Goal: Check status: Check status

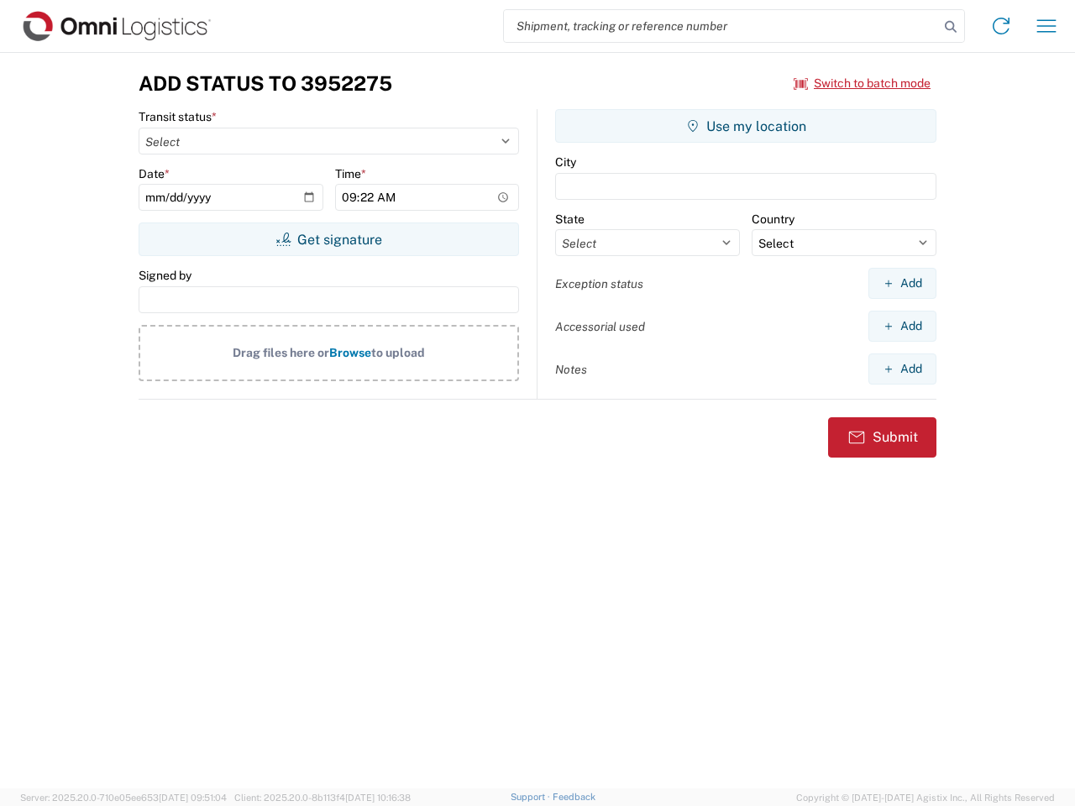
click at [722, 26] on input "search" at bounding box center [721, 26] width 435 height 32
click at [951, 27] on icon at bounding box center [951, 27] width 24 height 24
click at [1001, 26] on icon at bounding box center [1001, 26] width 27 height 27
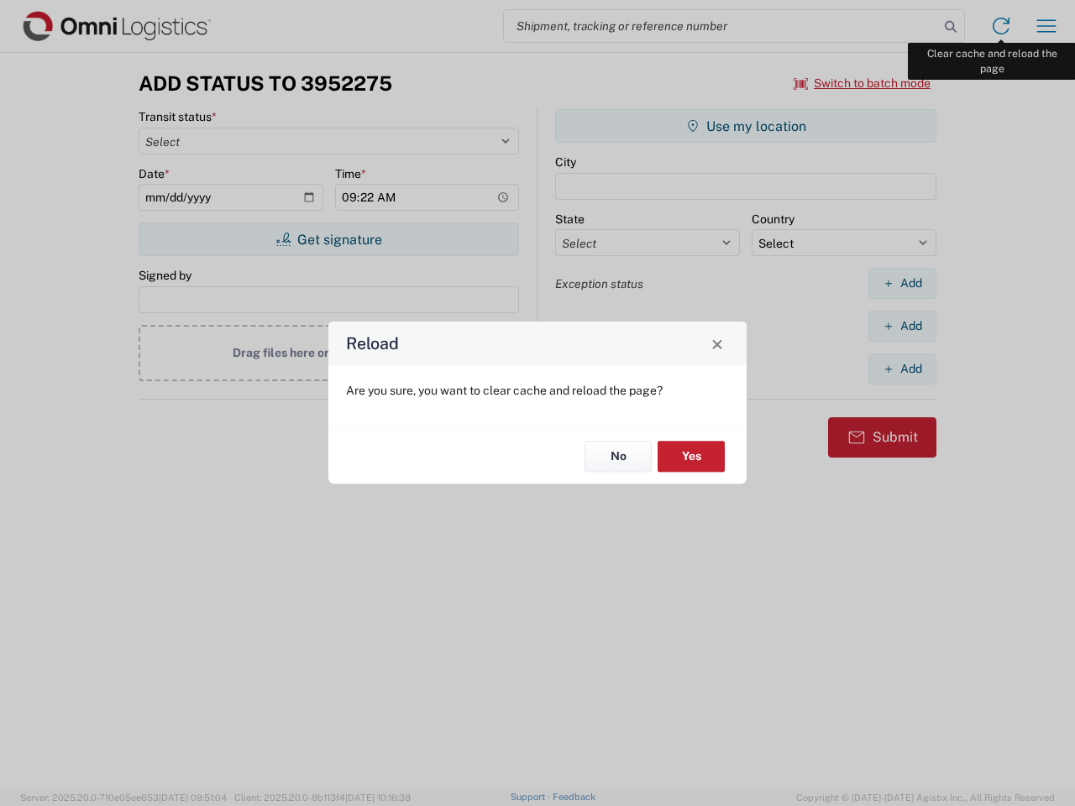
click at [1047, 26] on div "Reload Are you sure, you want to clear cache and reload the page? No Yes" at bounding box center [537, 403] width 1075 height 806
click at [863, 83] on div "Reload Are you sure, you want to clear cache and reload the page? No Yes" at bounding box center [537, 403] width 1075 height 806
click at [328, 239] on div "Reload Are you sure, you want to clear cache and reload the page? No Yes" at bounding box center [537, 403] width 1075 height 806
click at [746, 126] on div "Reload Are you sure, you want to clear cache and reload the page? No Yes" at bounding box center [537, 403] width 1075 height 806
click at [902, 283] on div "Reload Are you sure, you want to clear cache and reload the page? No Yes" at bounding box center [537, 403] width 1075 height 806
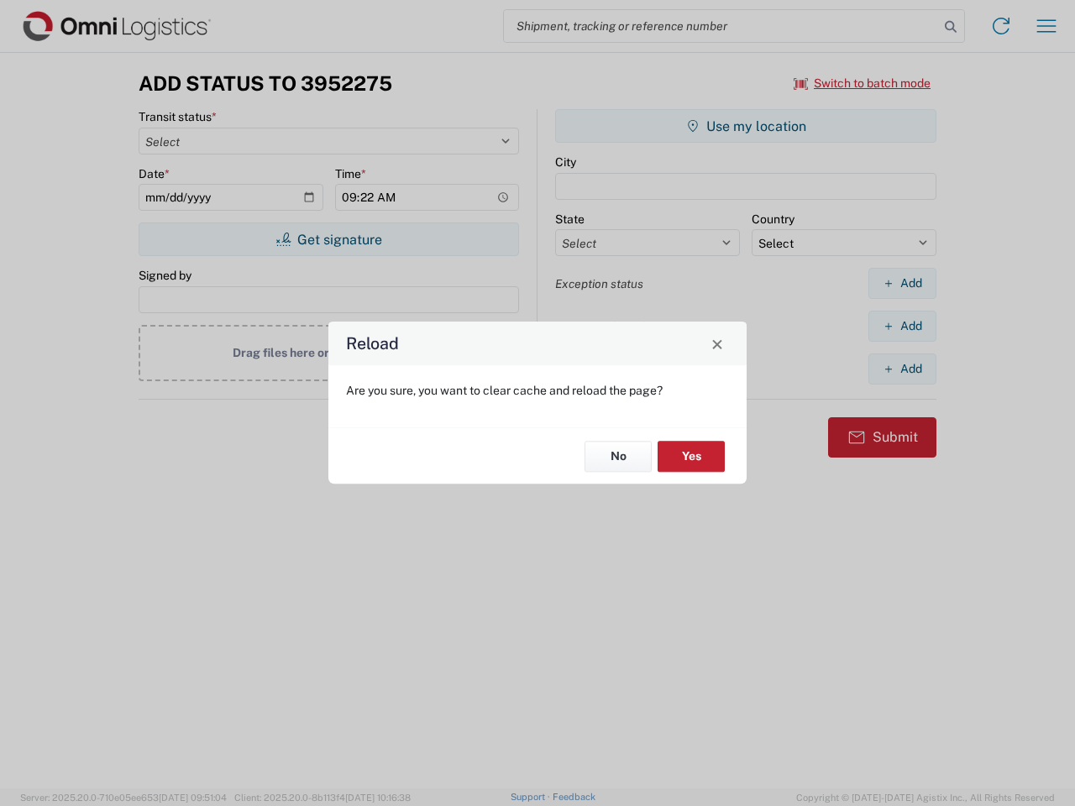
click at [902, 326] on div "Reload Are you sure, you want to clear cache and reload the page? No Yes" at bounding box center [537, 403] width 1075 height 806
click at [902, 369] on div "Reload Are you sure, you want to clear cache and reload the page? No Yes" at bounding box center [537, 403] width 1075 height 806
